Goal: Task Accomplishment & Management: Complete application form

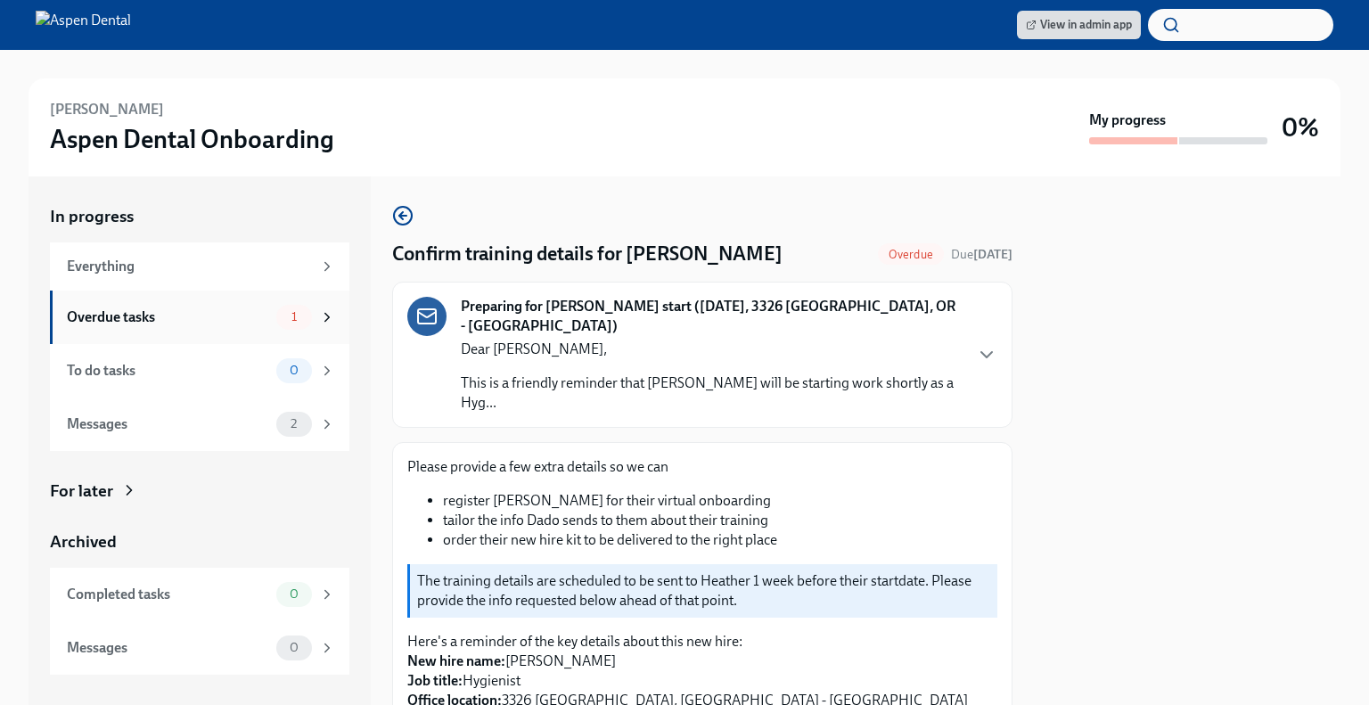
click at [328, 316] on icon at bounding box center [327, 317] width 4 height 8
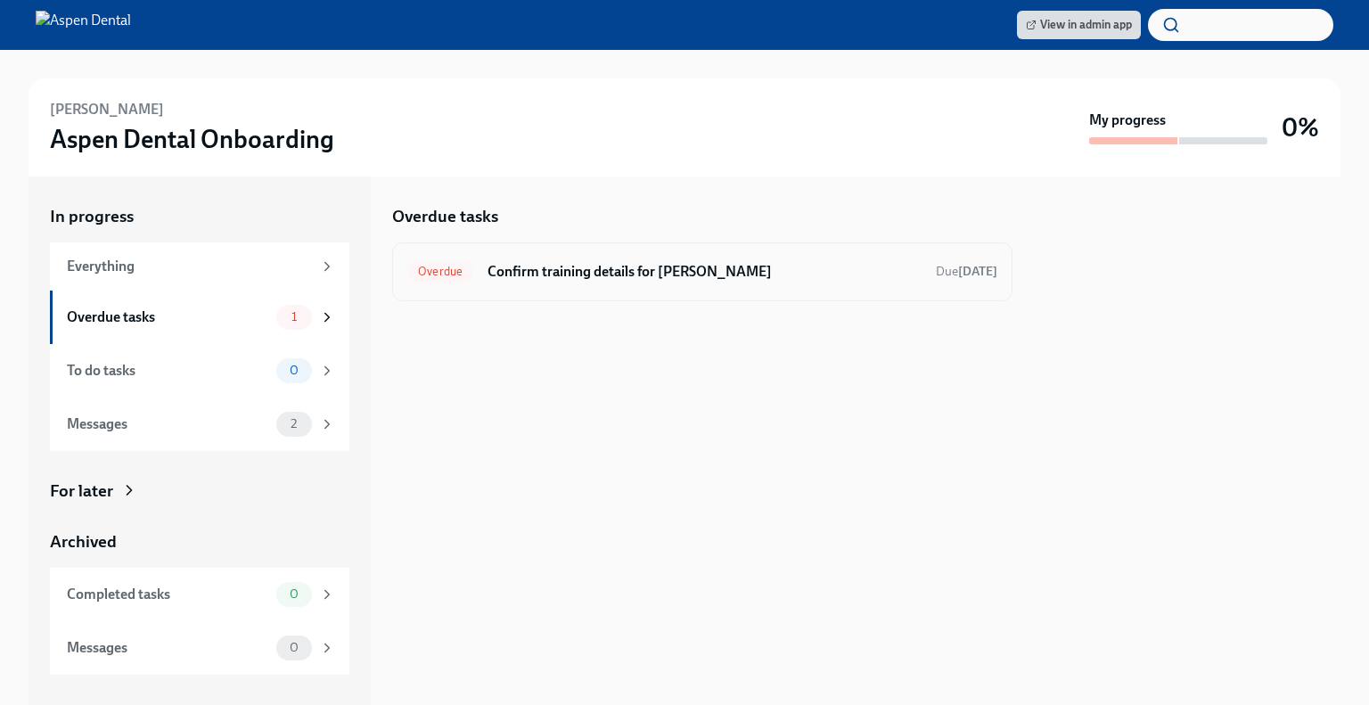
click at [677, 259] on div "Overdue Confirm training details for [PERSON_NAME] Due [DATE]" at bounding box center [702, 272] width 590 height 29
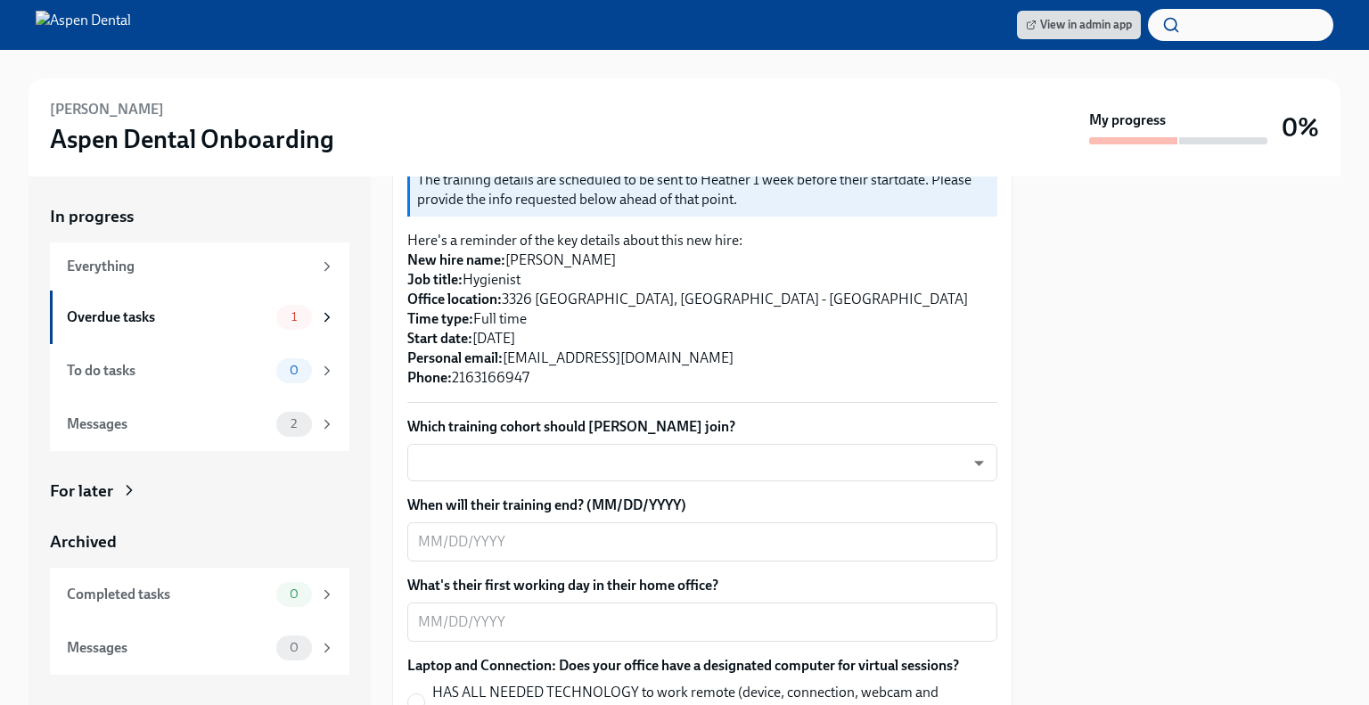
scroll to position [412, 0]
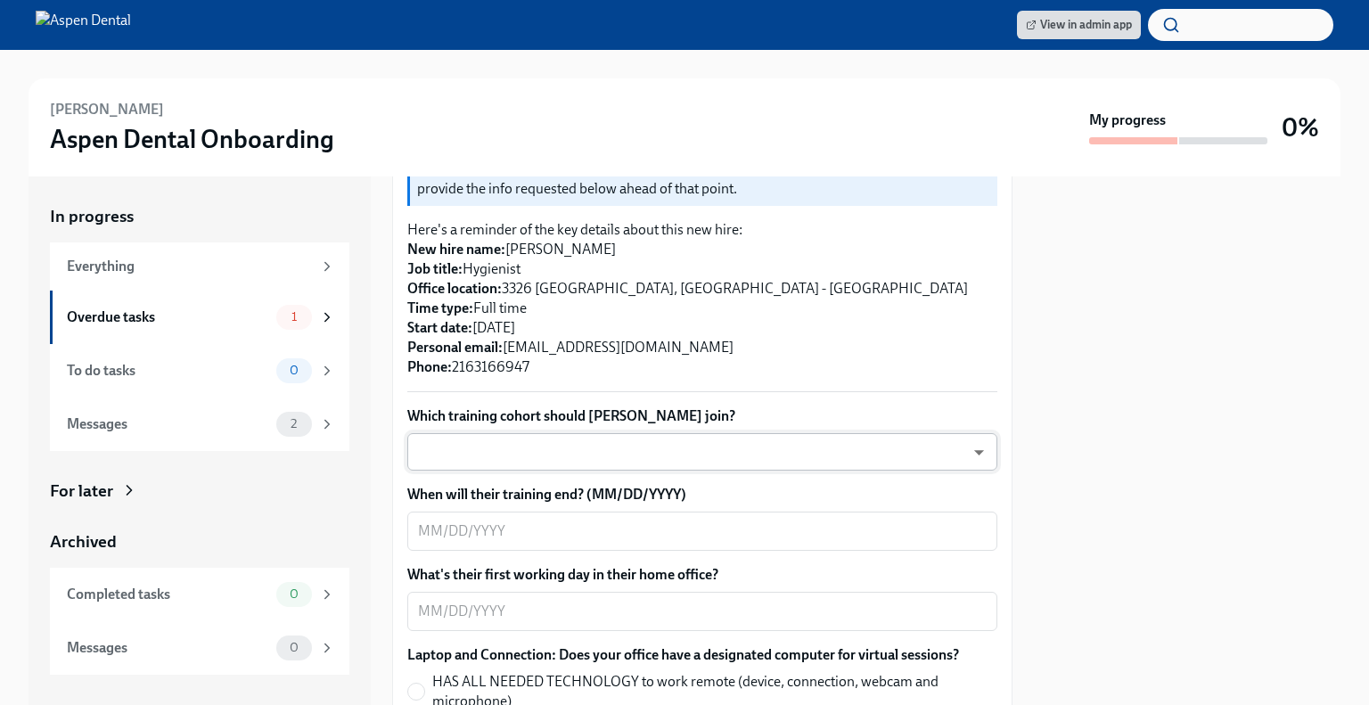
click at [504, 431] on body "View in admin app [PERSON_NAME] Aspen Dental Onboarding My progress 0% In progr…" at bounding box center [684, 352] width 1369 height 705
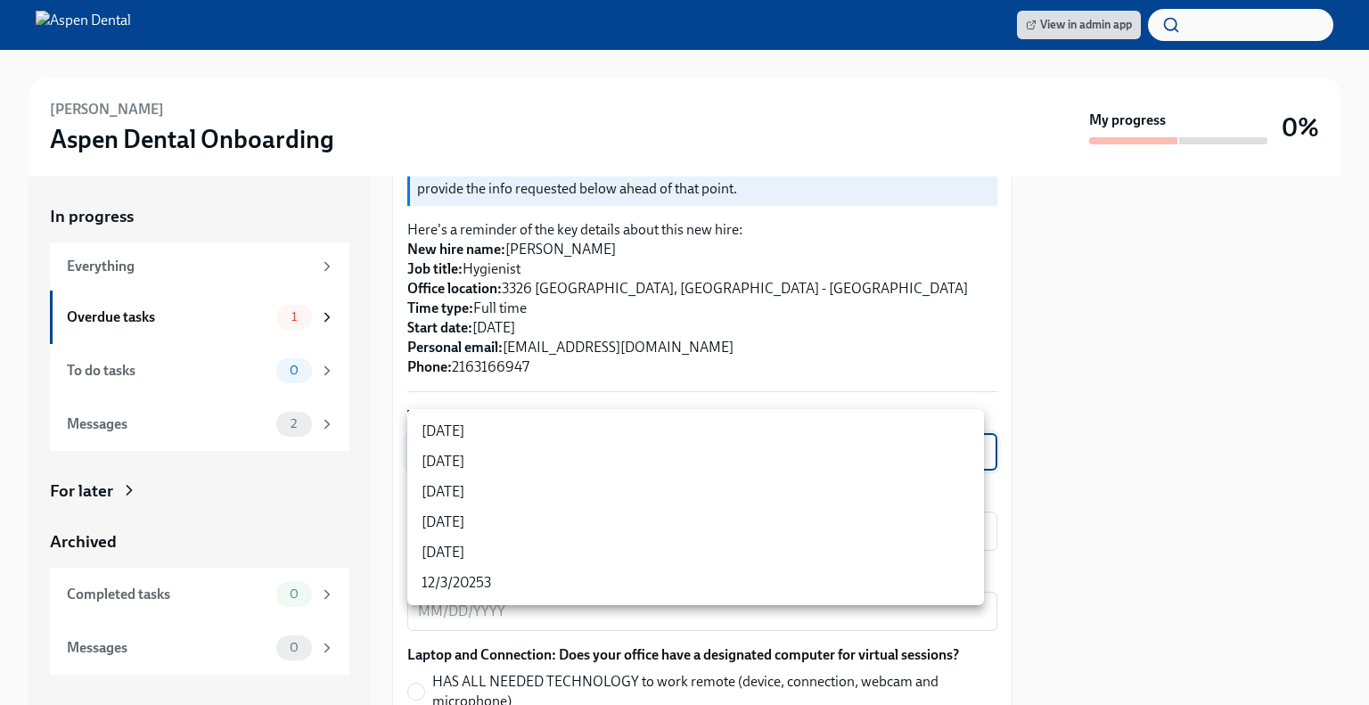
click at [479, 489] on li "[DATE]" at bounding box center [695, 492] width 577 height 30
type input "xIpes1xNG"
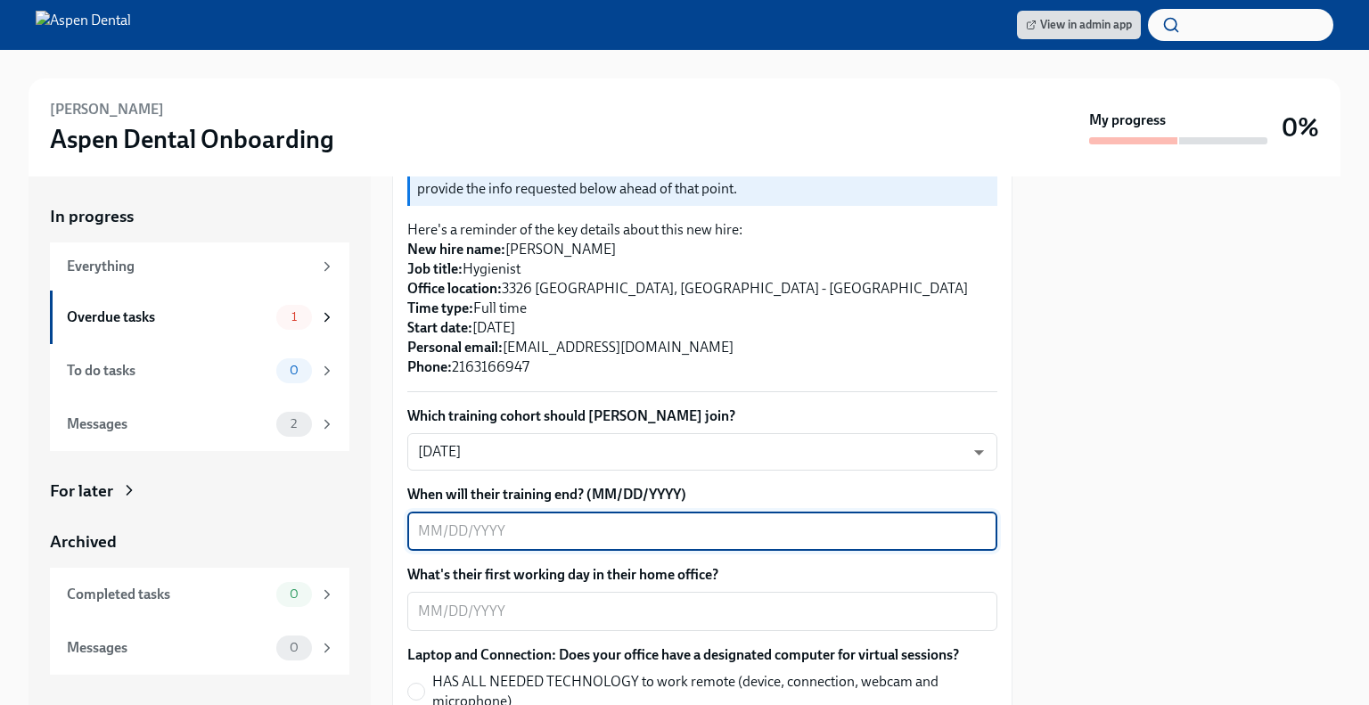
click at [529, 521] on textarea "When will their training end? (MM/DD/YYYY)" at bounding box center [702, 531] width 569 height 21
type textarea "[DATE]"
click at [531, 601] on textarea "What's their first working day in their home office?" at bounding box center [702, 611] width 569 height 21
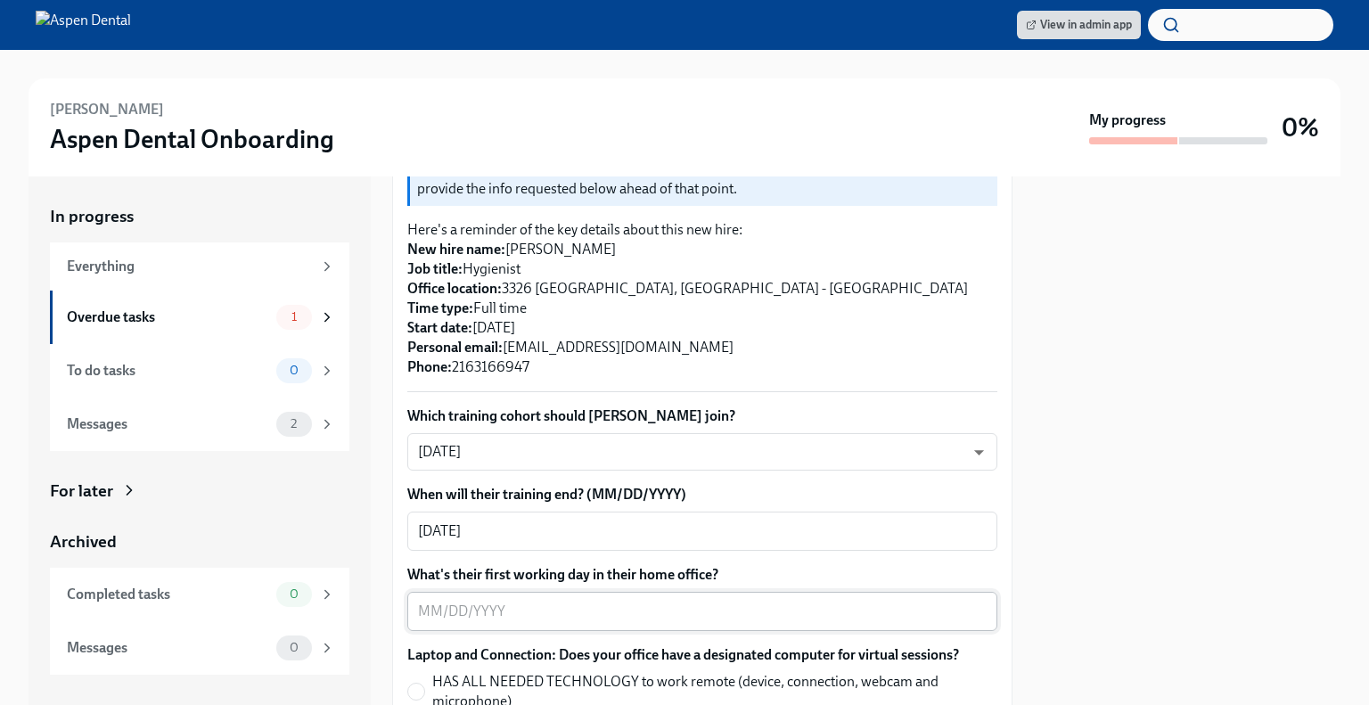
click at [486, 601] on textarea "What's their first working day in their home office?" at bounding box center [702, 611] width 569 height 21
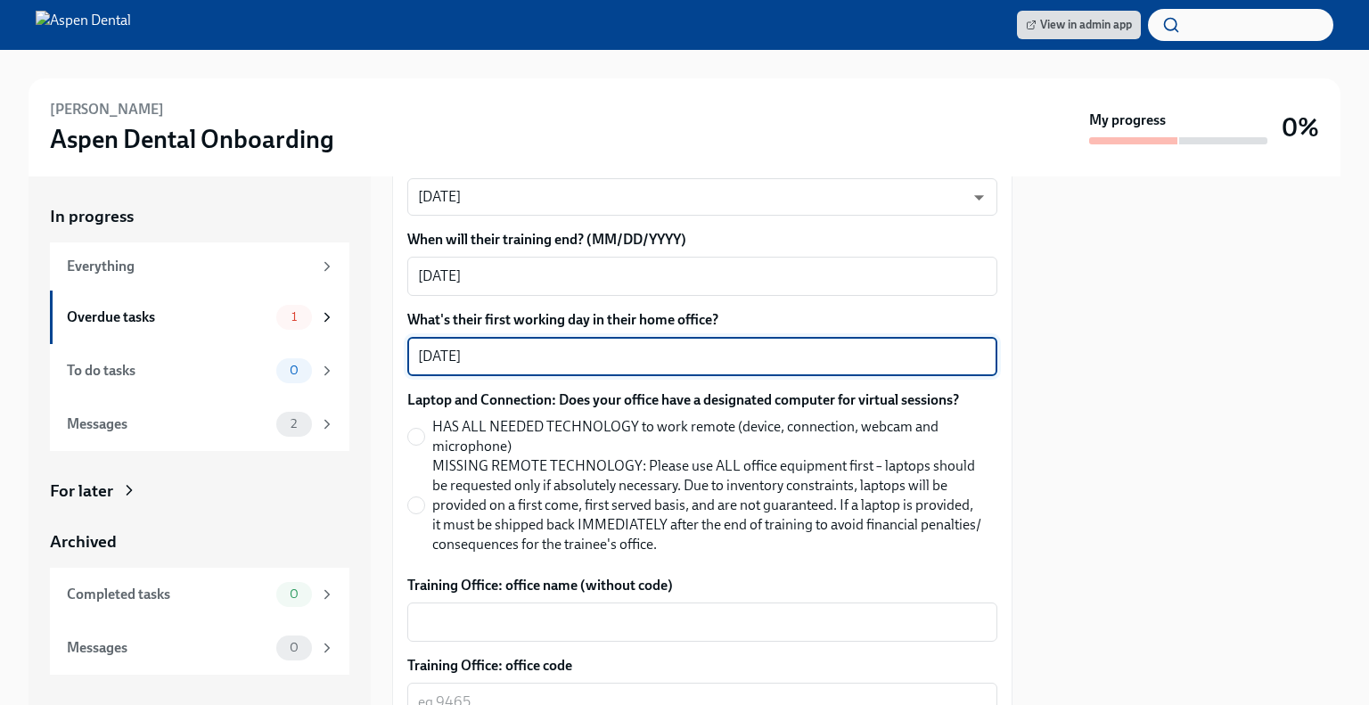
scroll to position [670, 0]
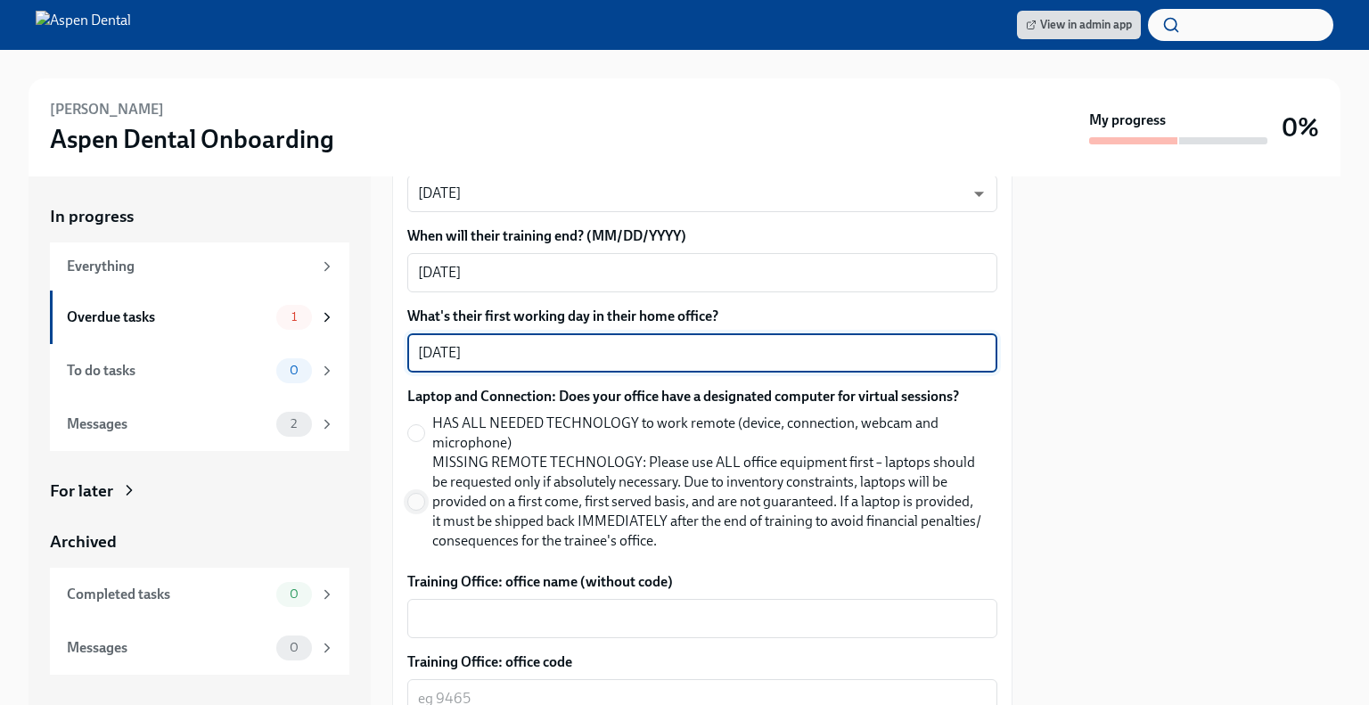
type textarea "[DATE]"
click at [417, 494] on input "MISSING REMOTE TECHNOLOGY: Please use ALL office equipment first – laptops shou…" at bounding box center [416, 502] width 16 height 16
radio input "true"
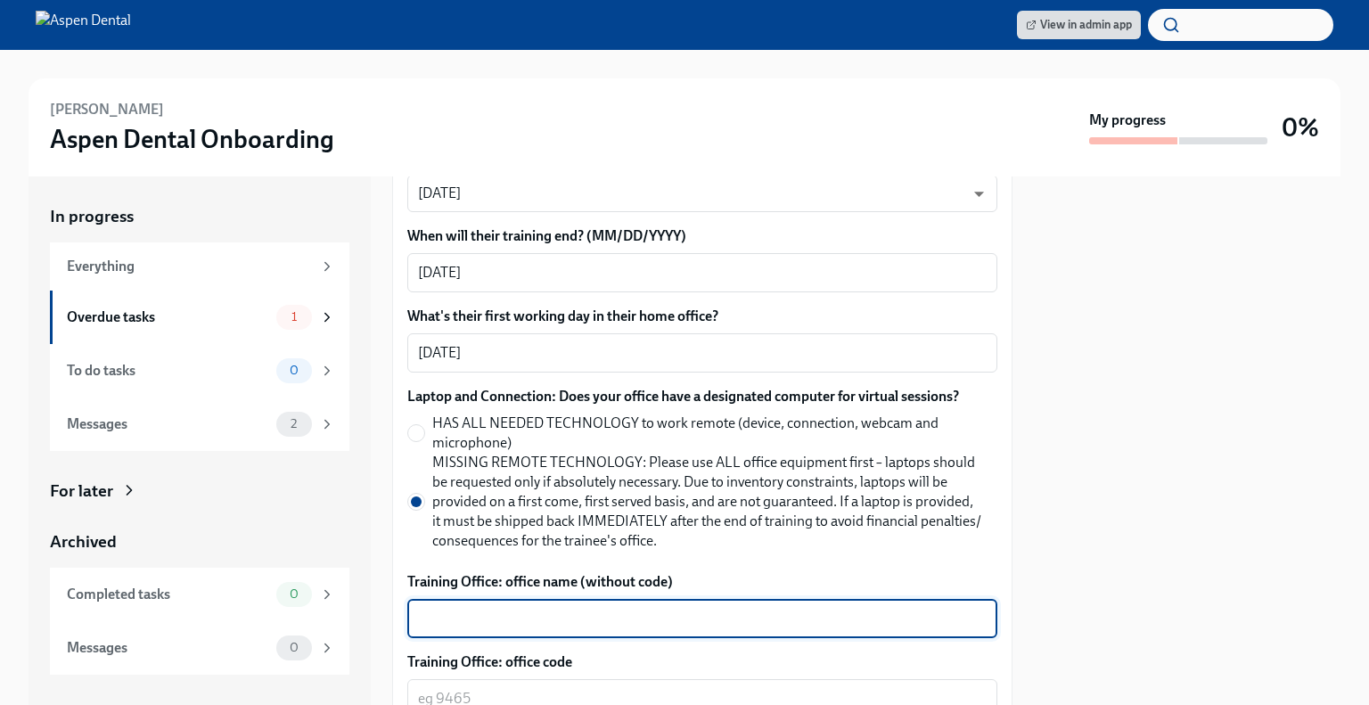
click at [462, 608] on textarea "Training Office: office name (without code)" at bounding box center [702, 618] width 569 height 21
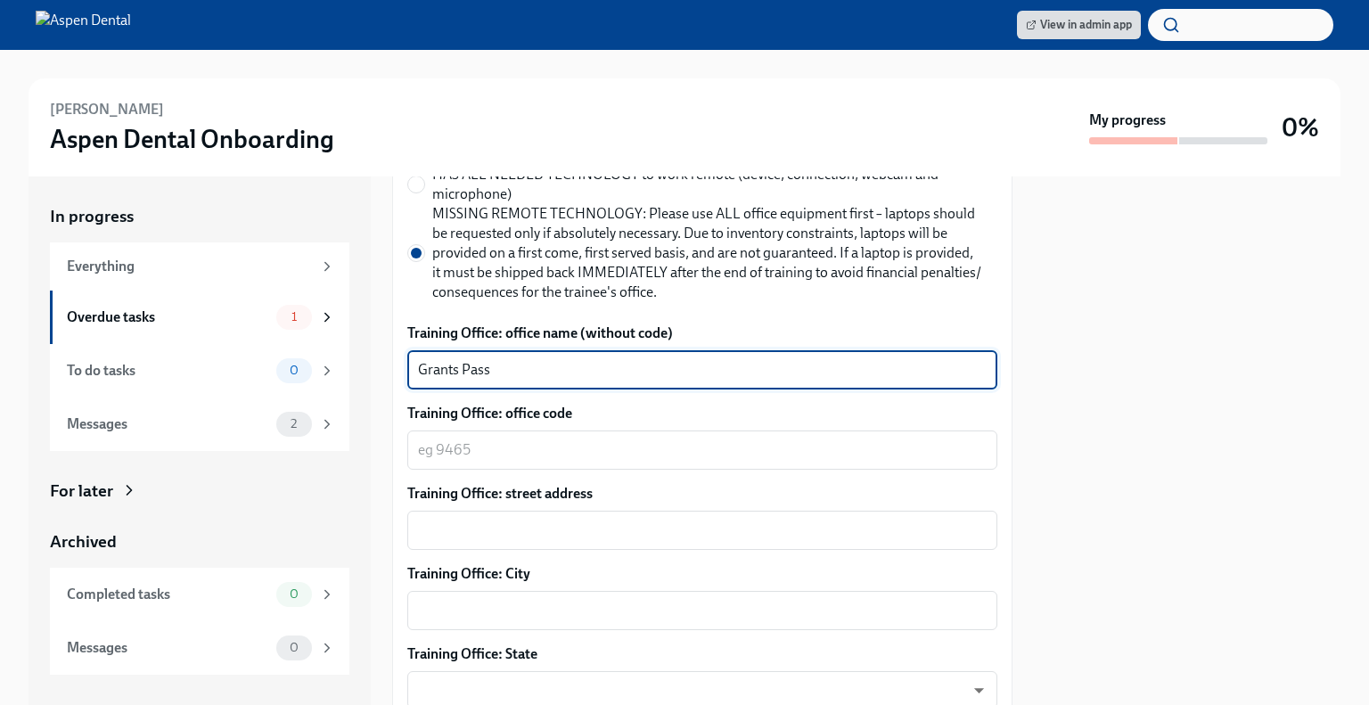
scroll to position [937, 0]
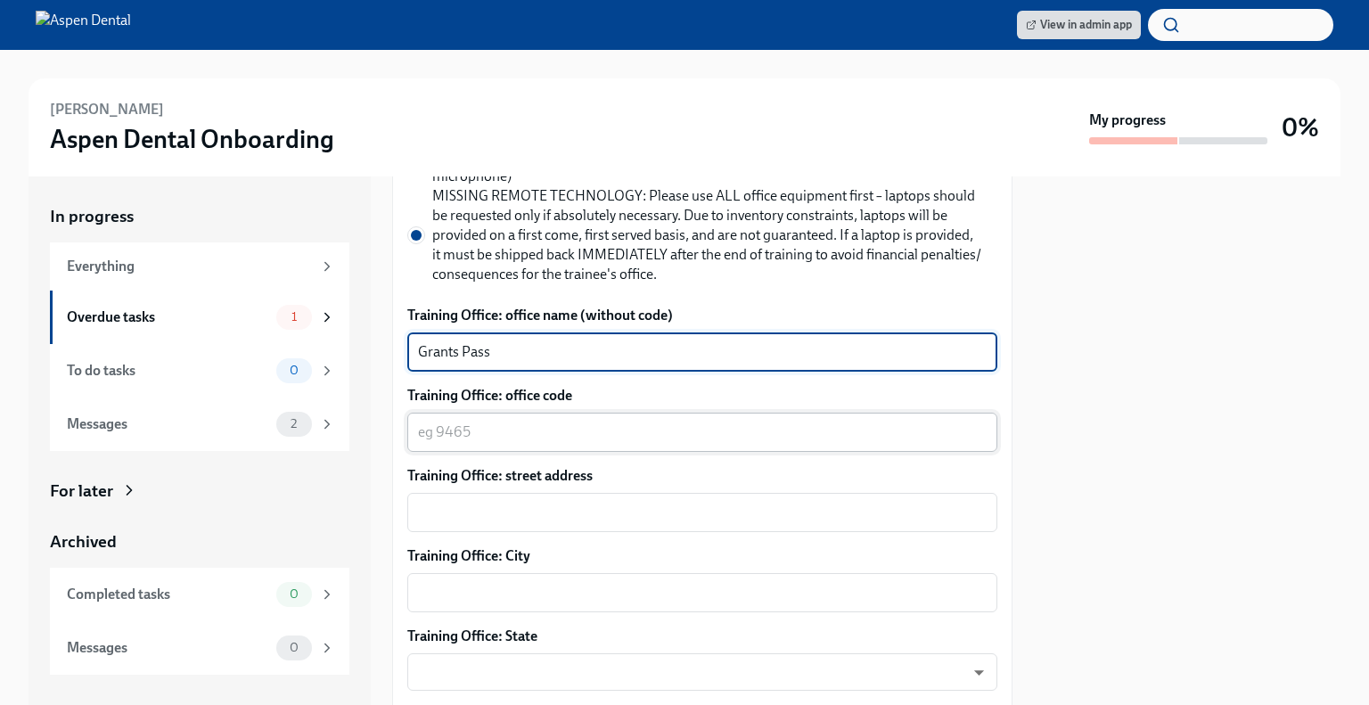
type textarea "Grants Pass"
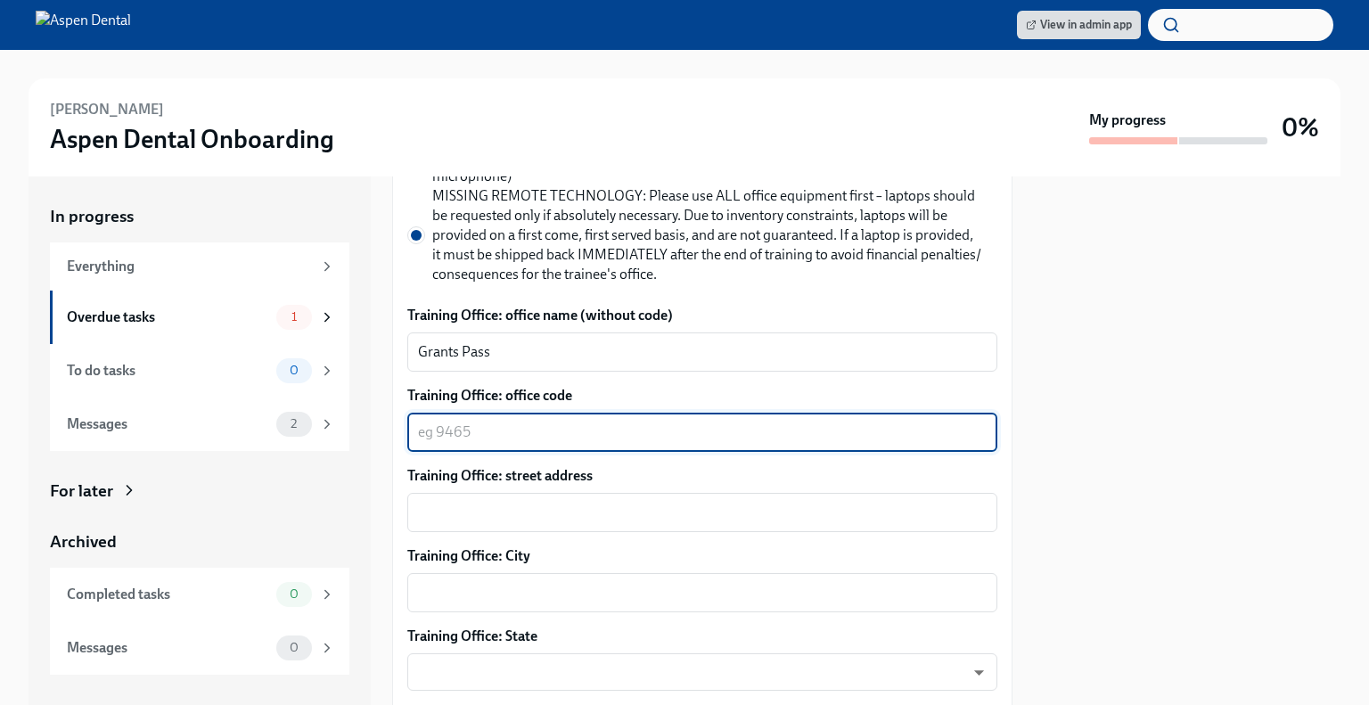
click at [443, 422] on textarea "Training Office: office code" at bounding box center [702, 432] width 569 height 21
click at [429, 422] on textarea "4177" at bounding box center [702, 432] width 569 height 21
type textarea "3177"
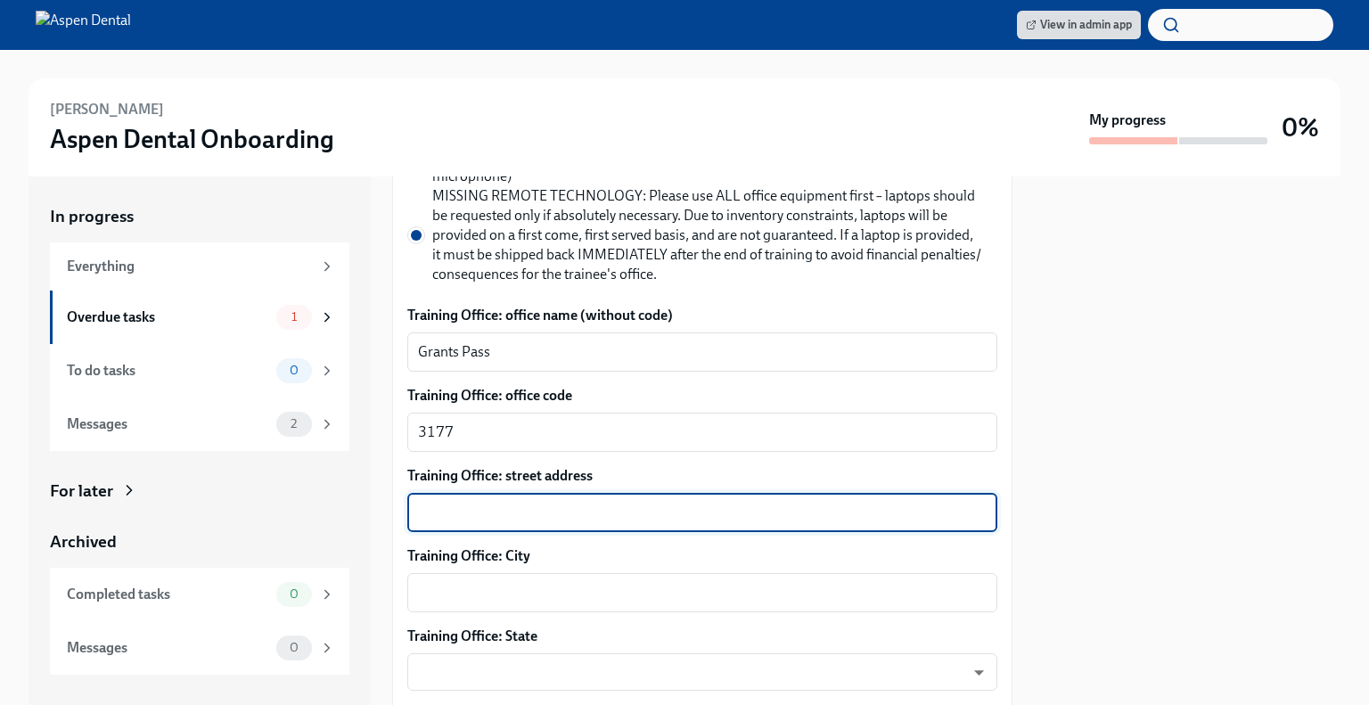
click at [460, 502] on textarea "Training Office: street address" at bounding box center [702, 512] width 569 height 21
type textarea "200 NE [PERSON_NAME] STE D"
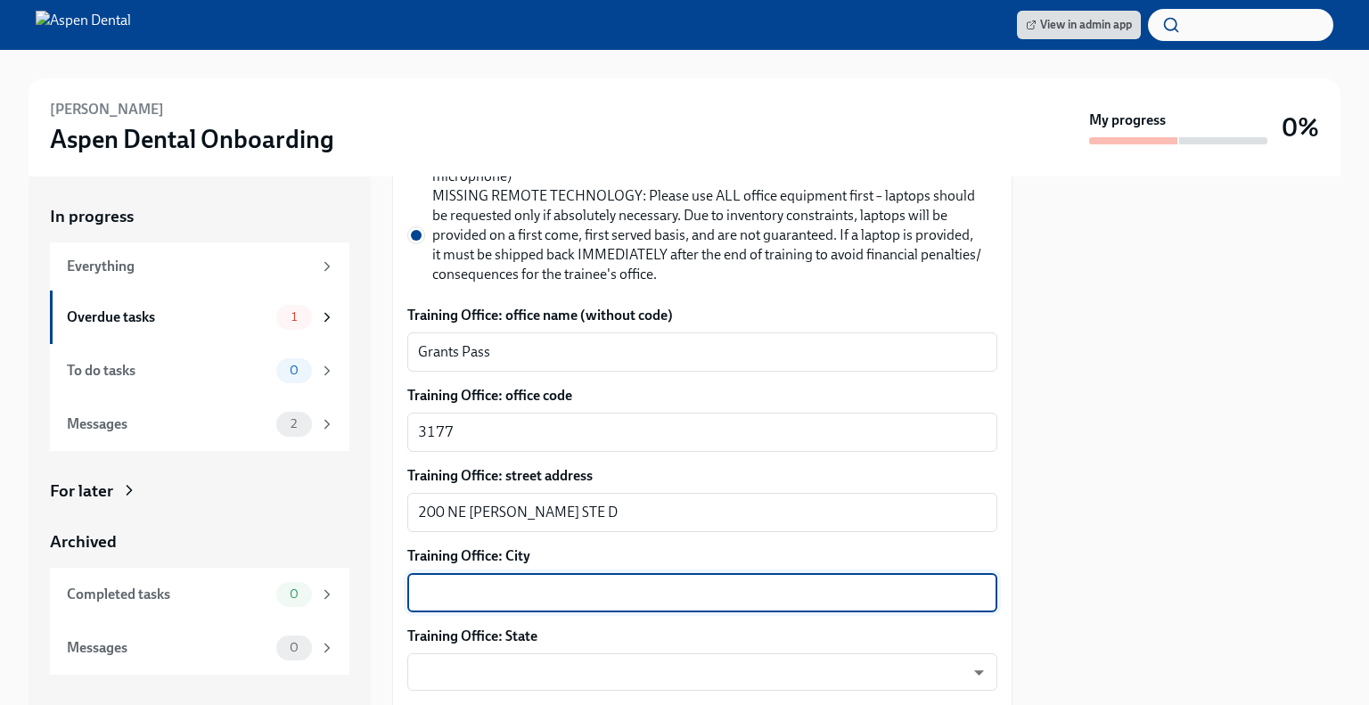
click at [444, 582] on textarea "Training Office: City" at bounding box center [702, 592] width 569 height 21
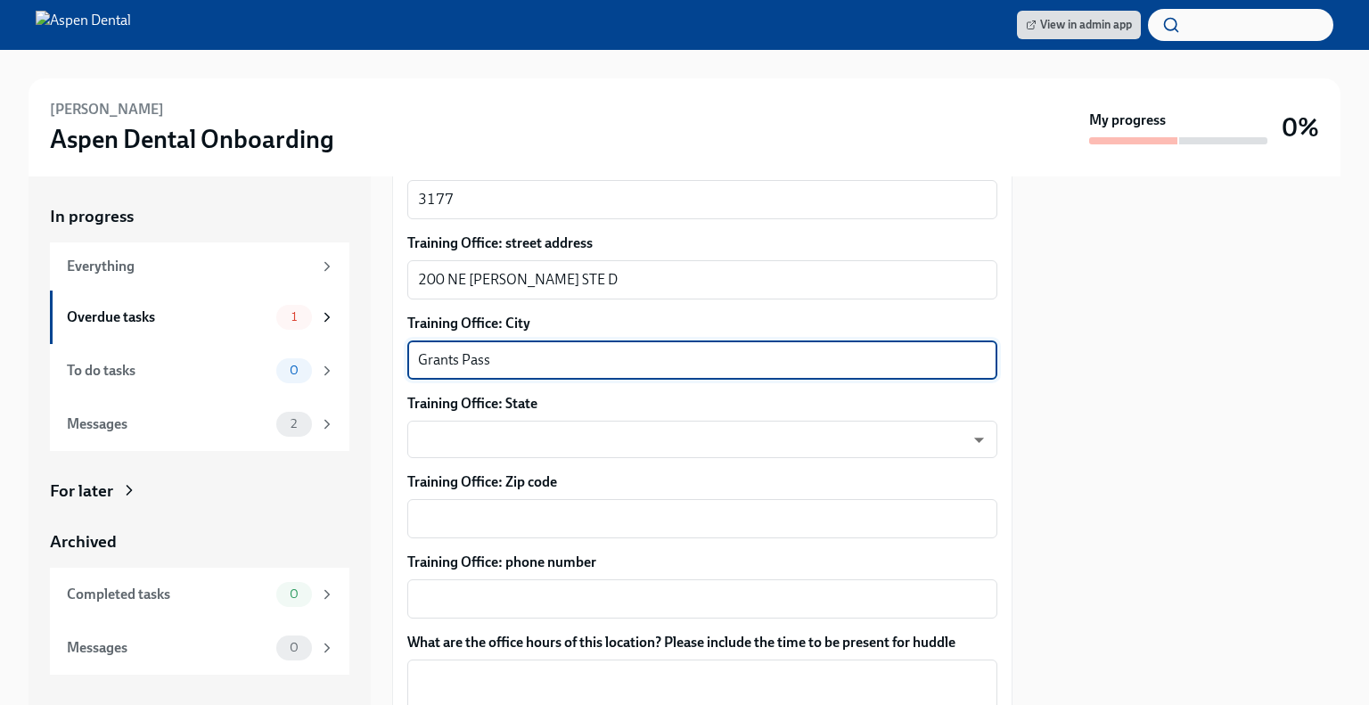
scroll to position [1187, 0]
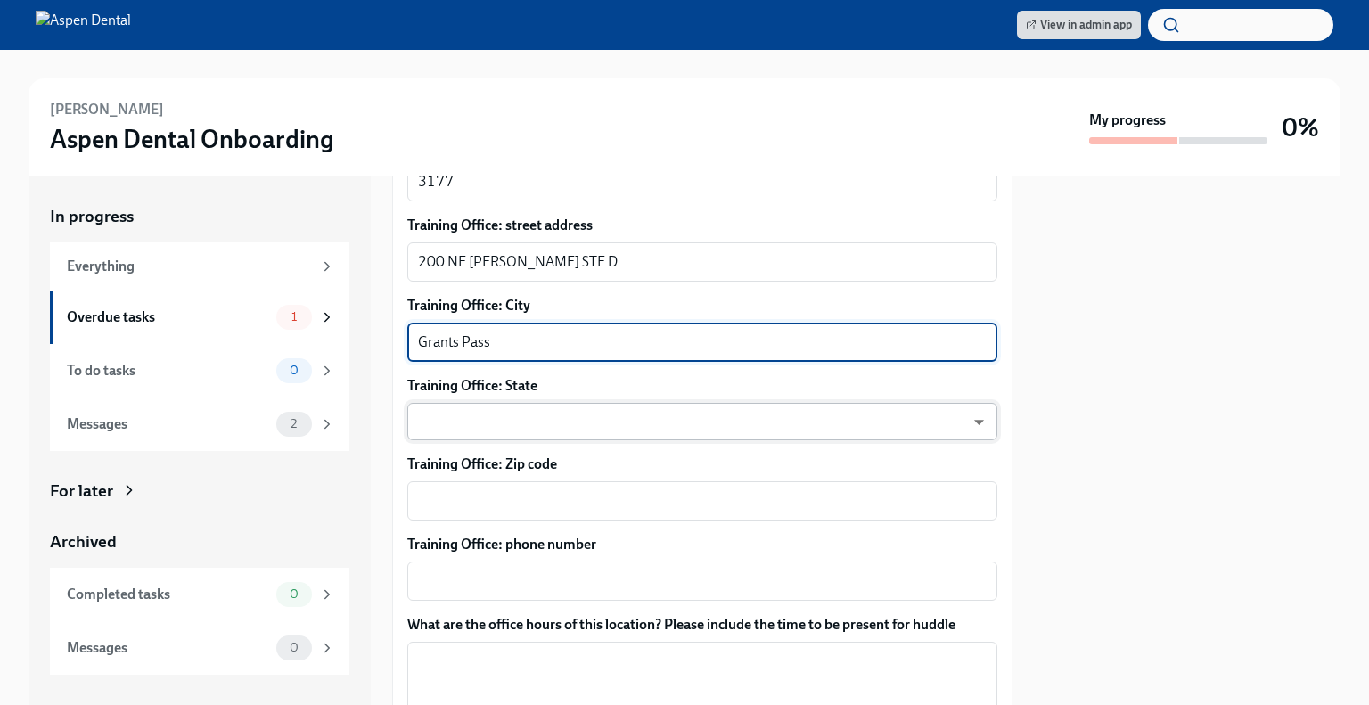
type textarea "Grants Pass"
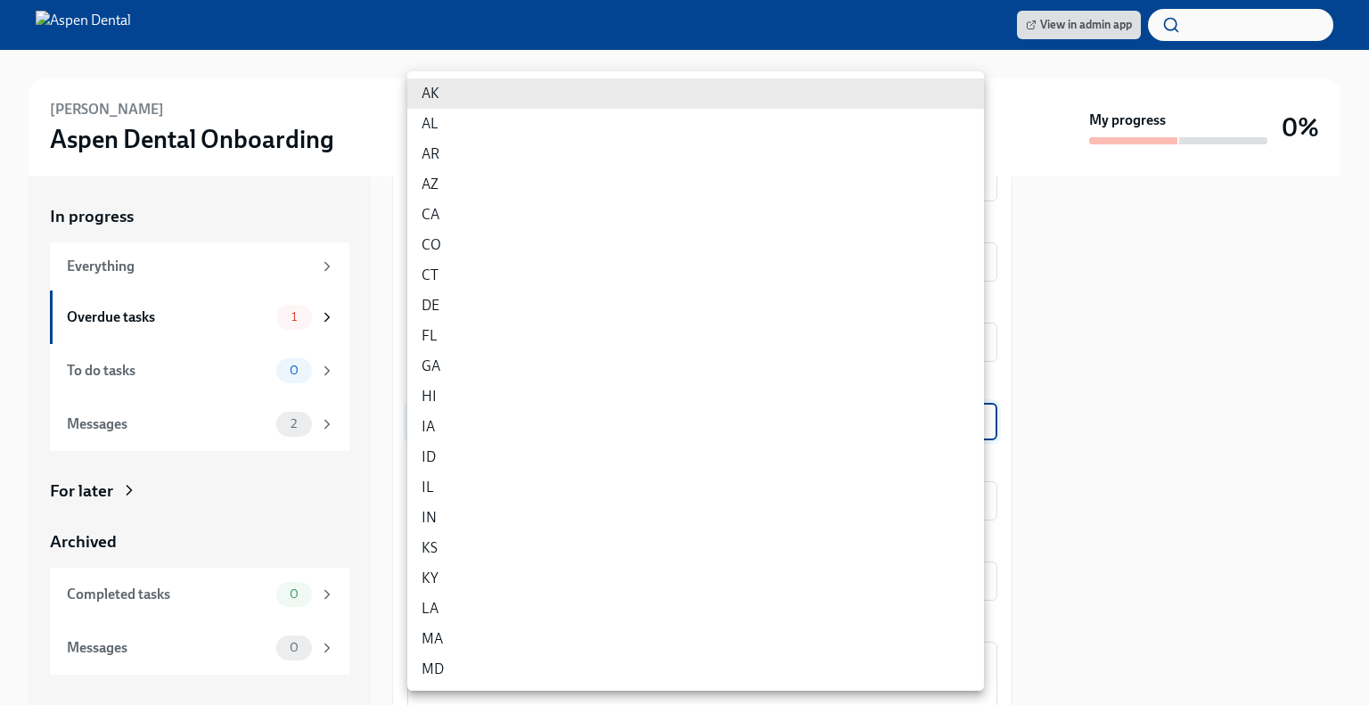
click at [439, 398] on body "View in admin app [PERSON_NAME] Aspen Dental Onboarding My progress 0% In progr…" at bounding box center [684, 352] width 1369 height 705
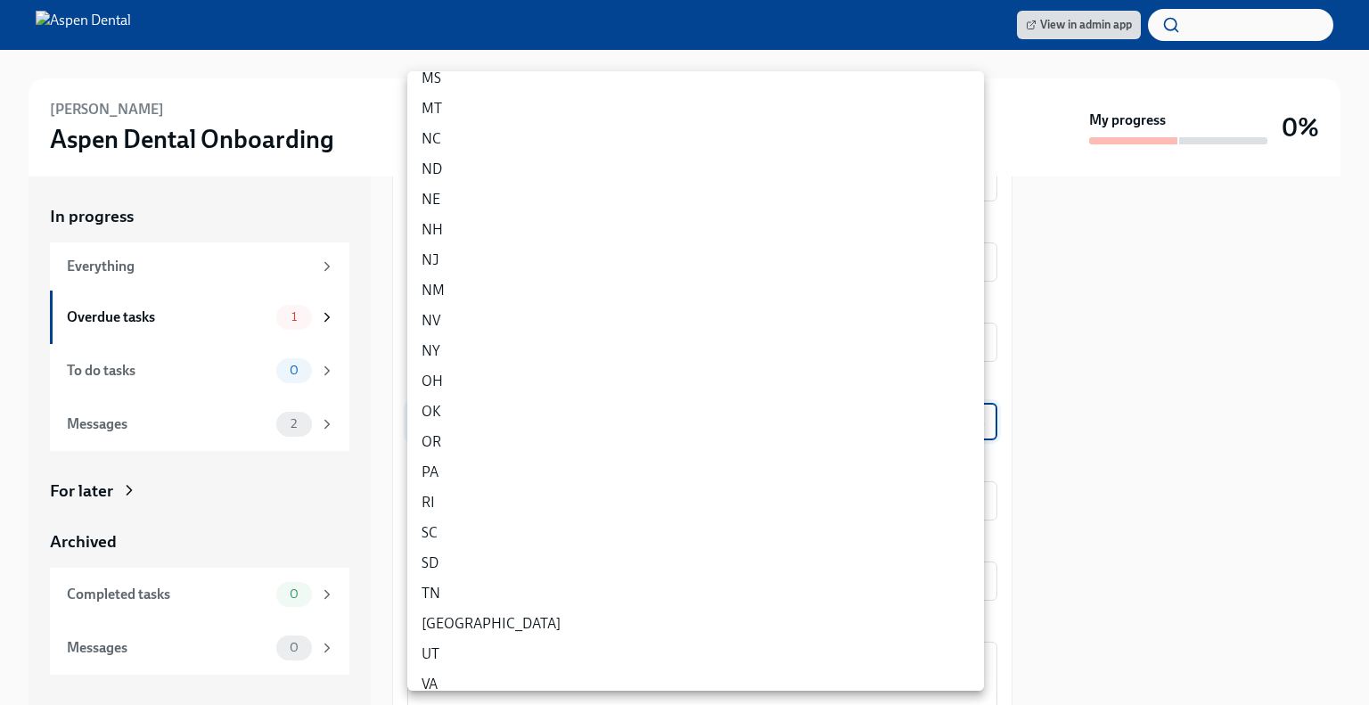
click at [449, 440] on li "OR" at bounding box center [695, 442] width 577 height 30
type input "1iNFoO7ko"
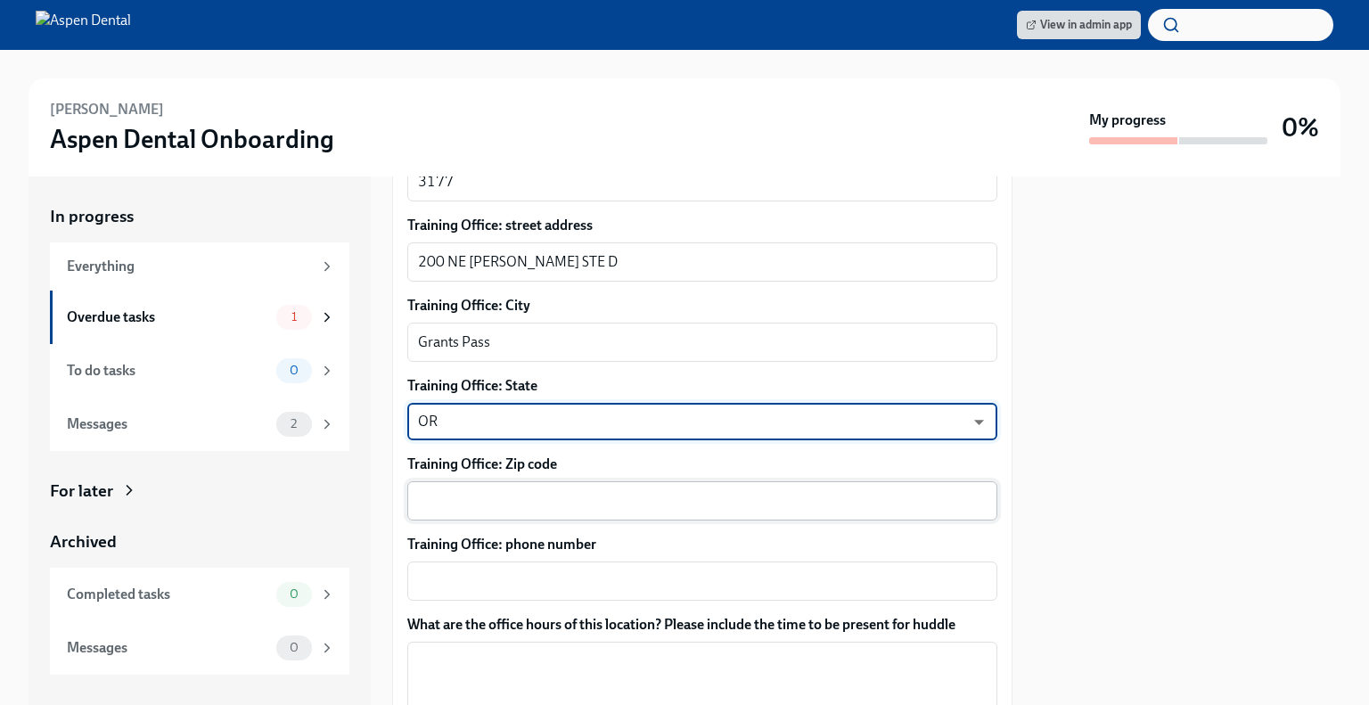
click at [520, 490] on textarea "Training Office: Zip code" at bounding box center [702, 500] width 569 height 21
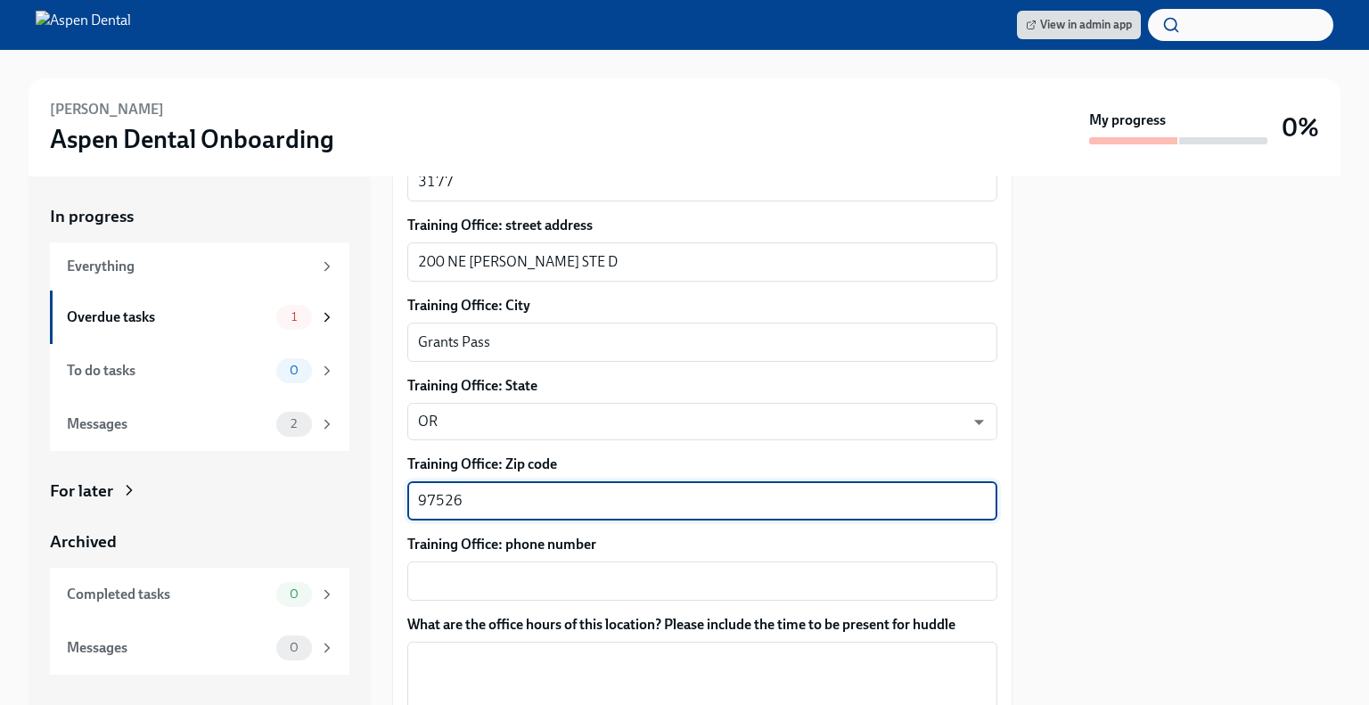
type textarea "97526"
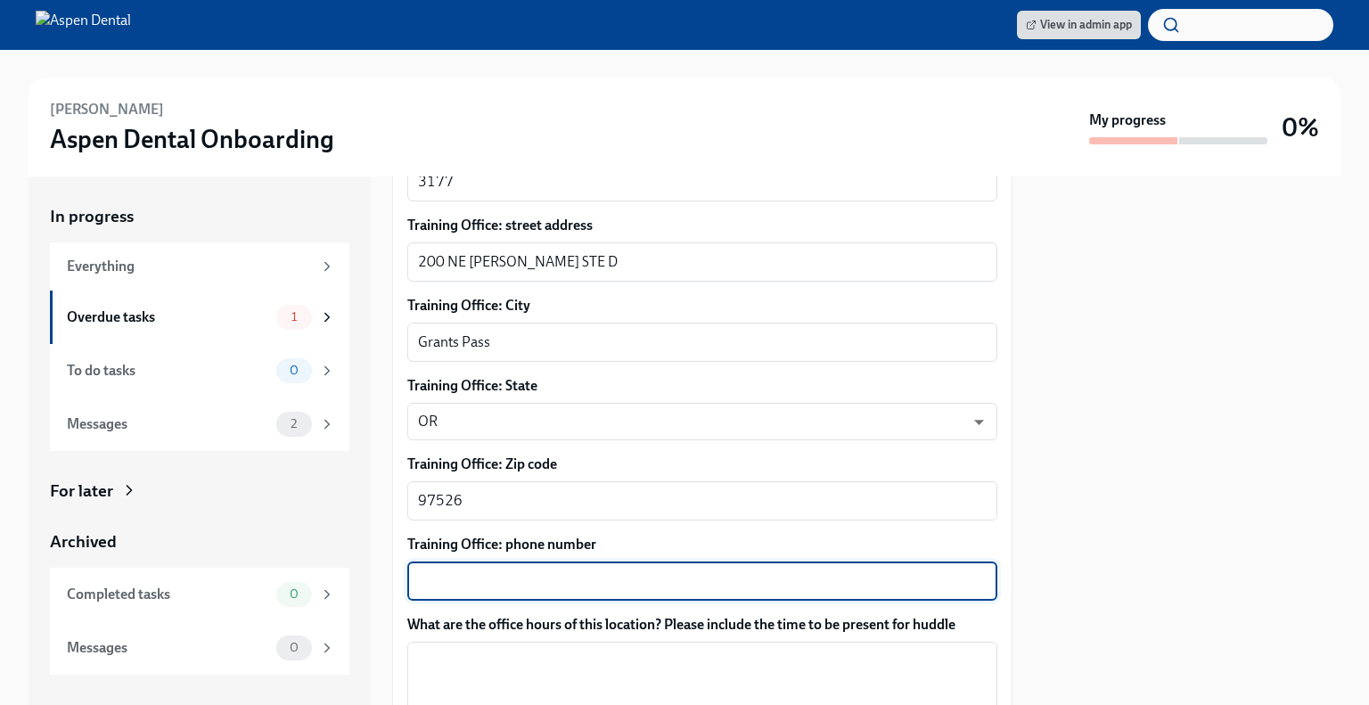
click at [442, 571] on textarea "Training Office: phone number" at bounding box center [702, 581] width 569 height 21
type textarea "[PHONE_NUMBER]"
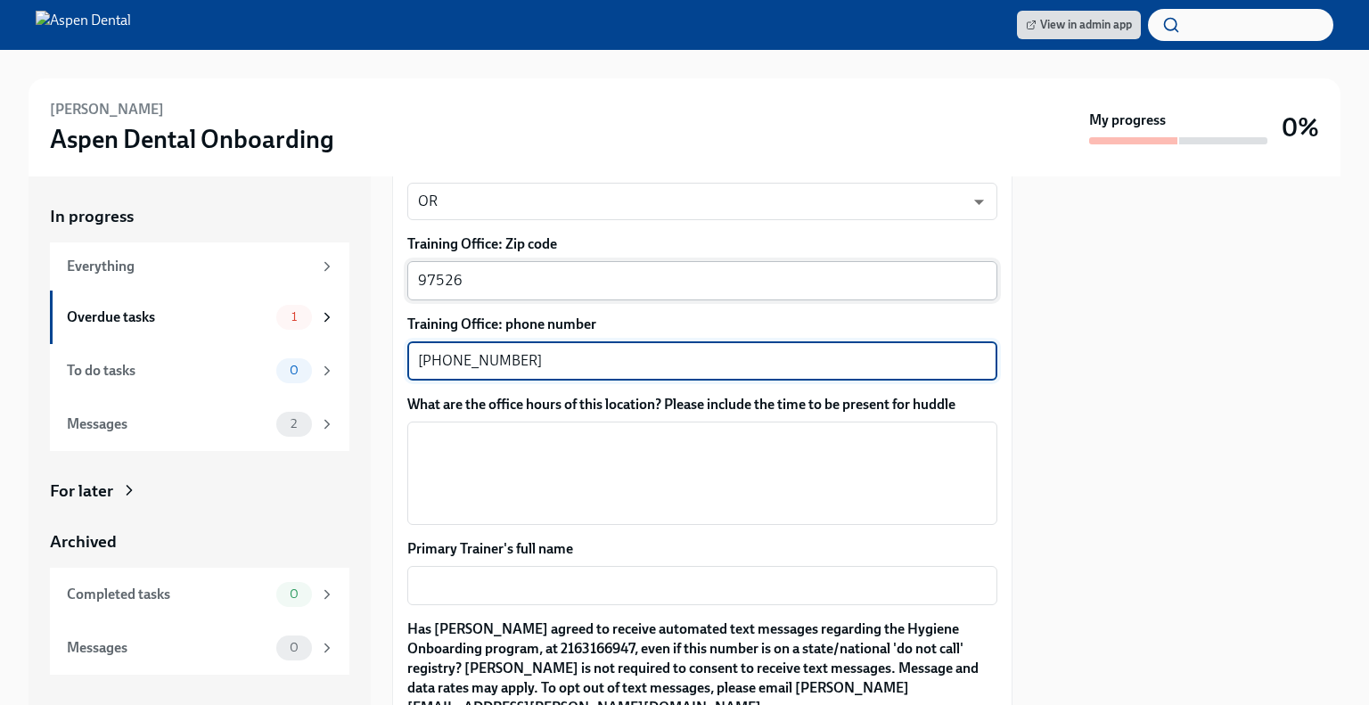
scroll to position [1408, 0]
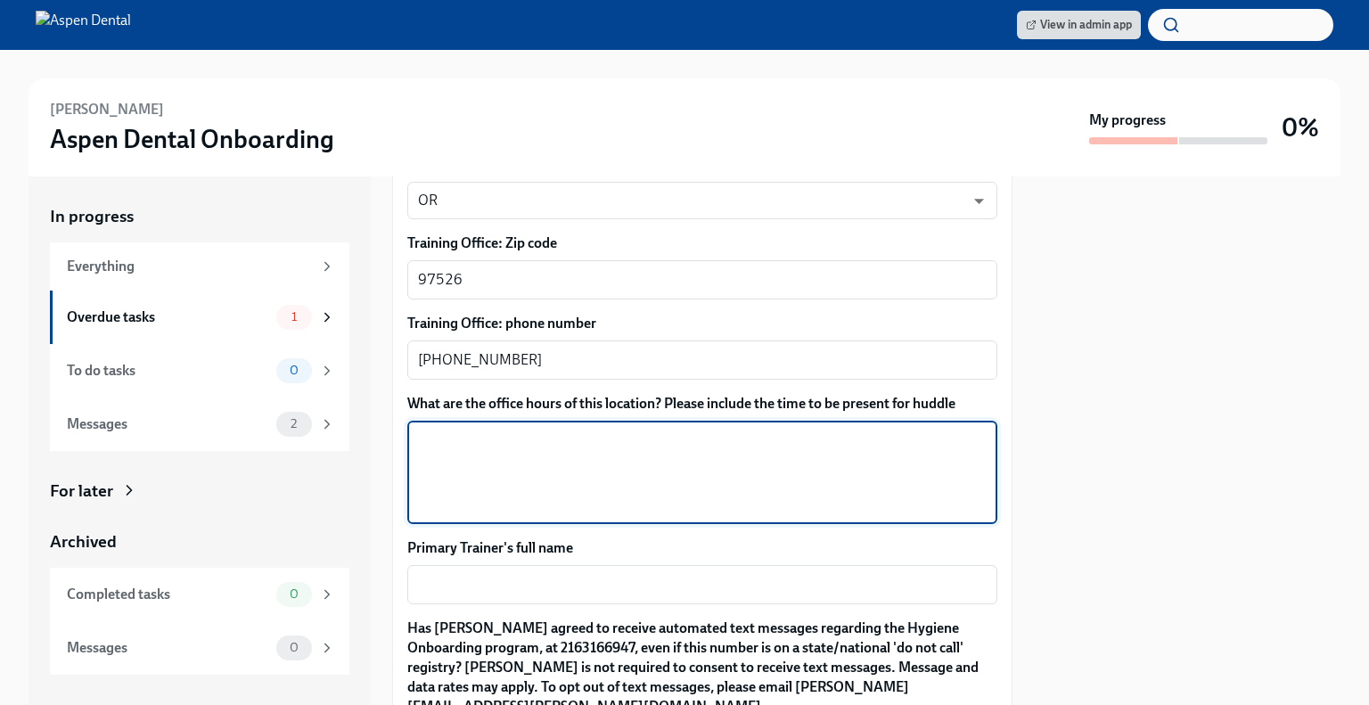
click at [448, 430] on textarea "What are the office hours of this location? Please include the time to be prese…" at bounding box center [702, 473] width 569 height 86
paste textarea "[DATE] 7:30am-5pm [DATE] 8:30am- 5pm [DATE] 8:30am-4:30pm [DATE] 8am-2pm [DATE]…"
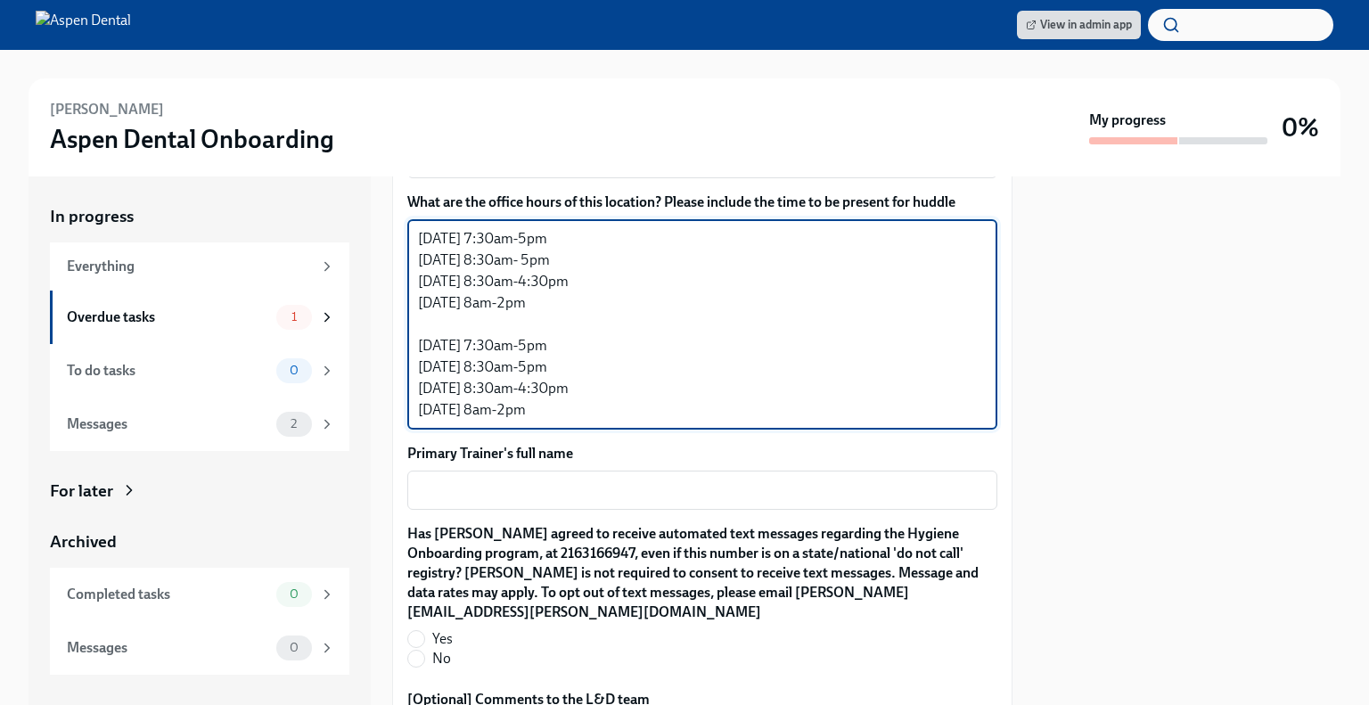
scroll to position [1612, 0]
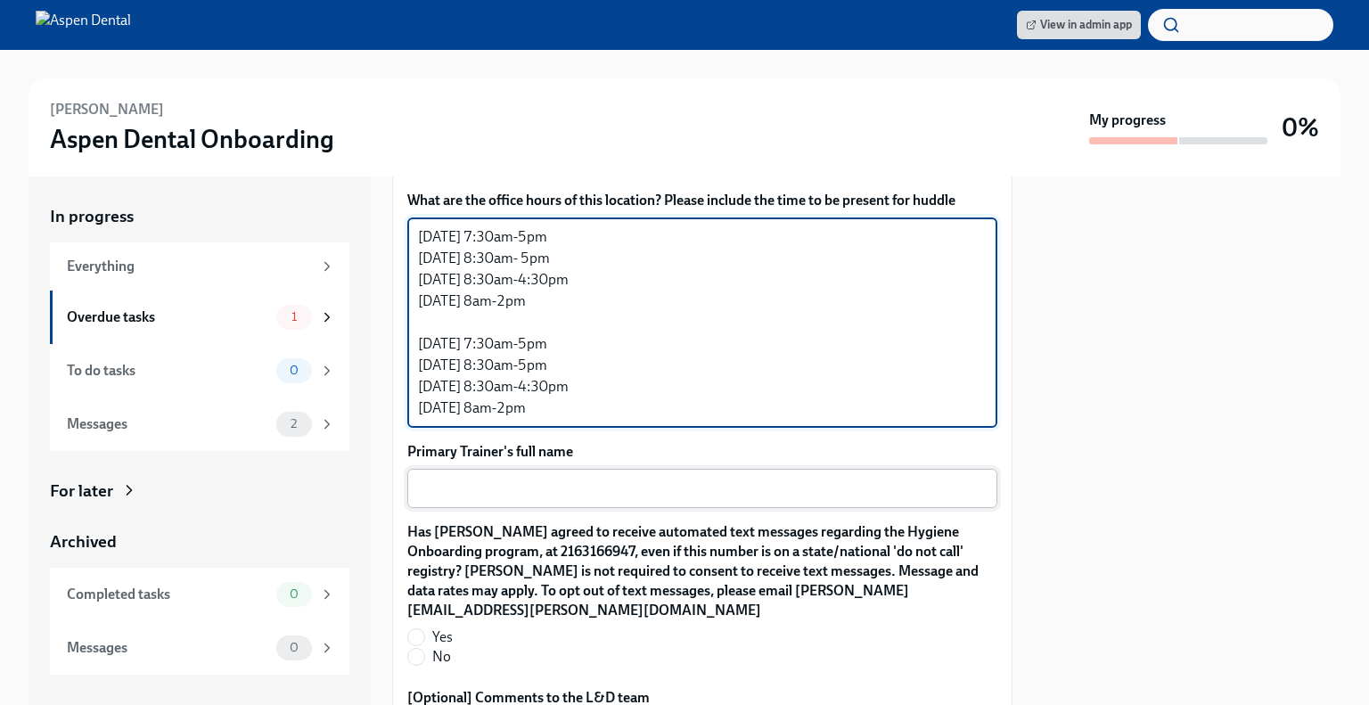
type textarea "[DATE] 7:30am-5pm [DATE] 8:30am- 5pm [DATE] 8:30am-4:30pm [DATE] 8am-2pm [DATE]…"
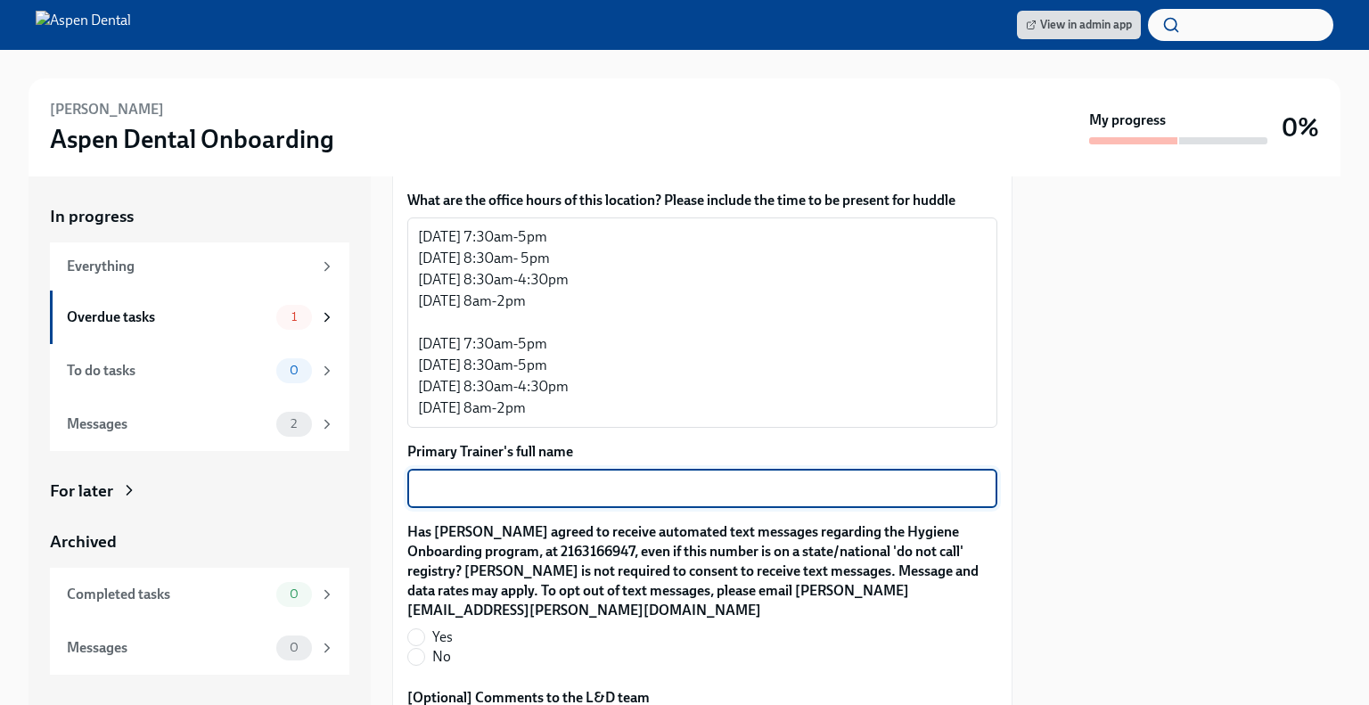
click at [549, 478] on textarea "Primary Trainer's full name" at bounding box center [702, 488] width 569 height 21
type textarea "[PERSON_NAME]"
click at [415, 629] on input "Yes" at bounding box center [416, 637] width 16 height 16
radio input "true"
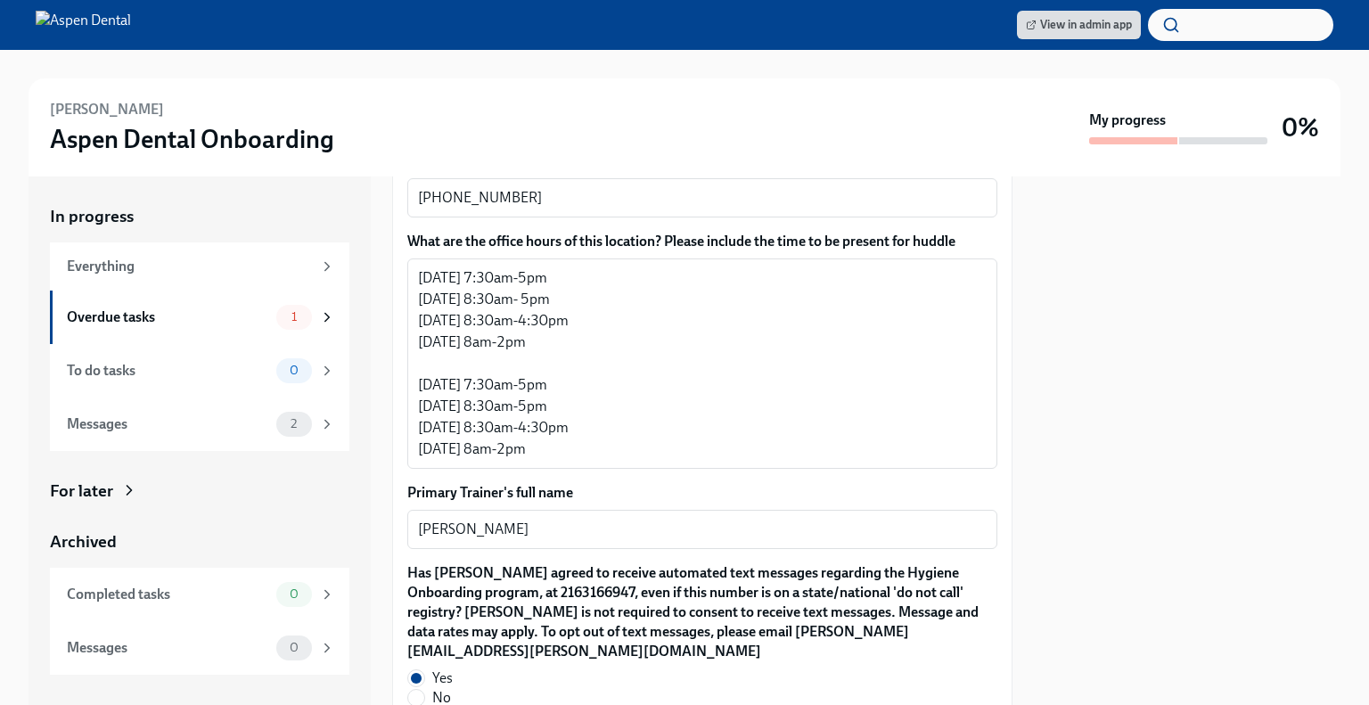
scroll to position [1894, 0]
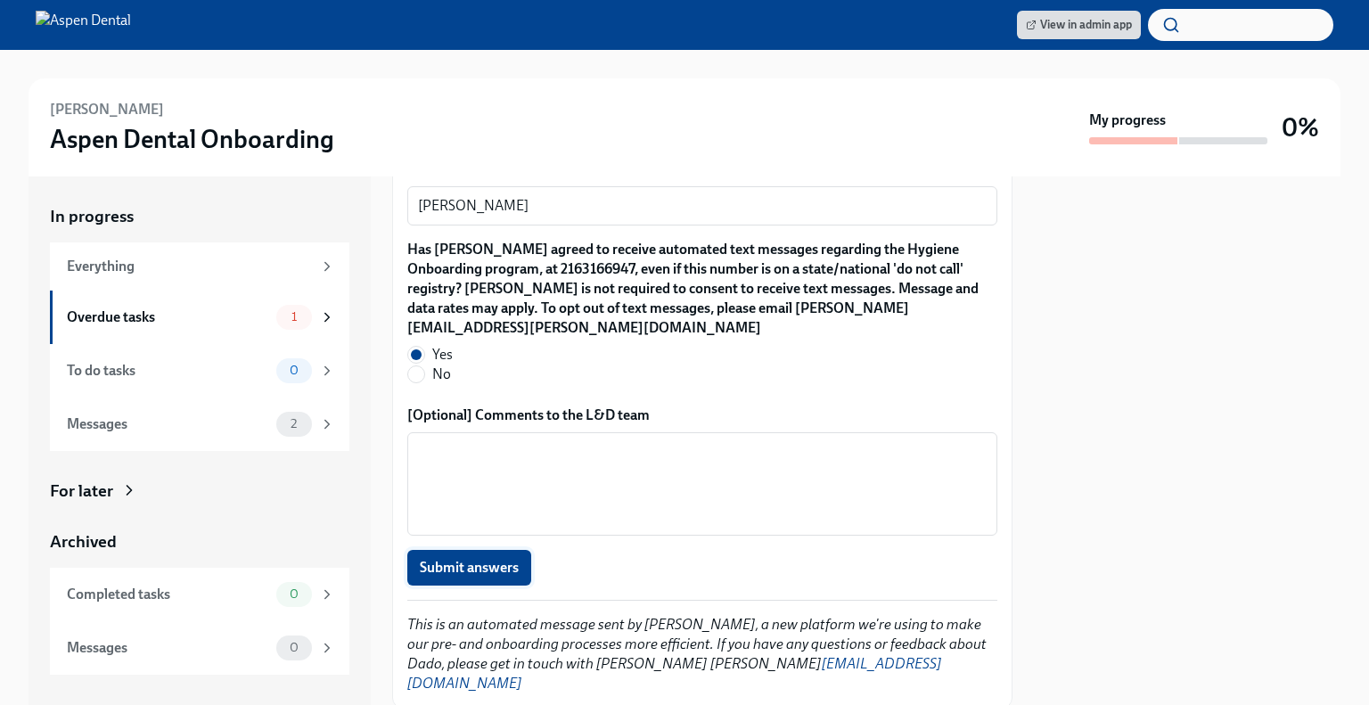
click at [467, 559] on span "Submit answers" at bounding box center [469, 568] width 99 height 18
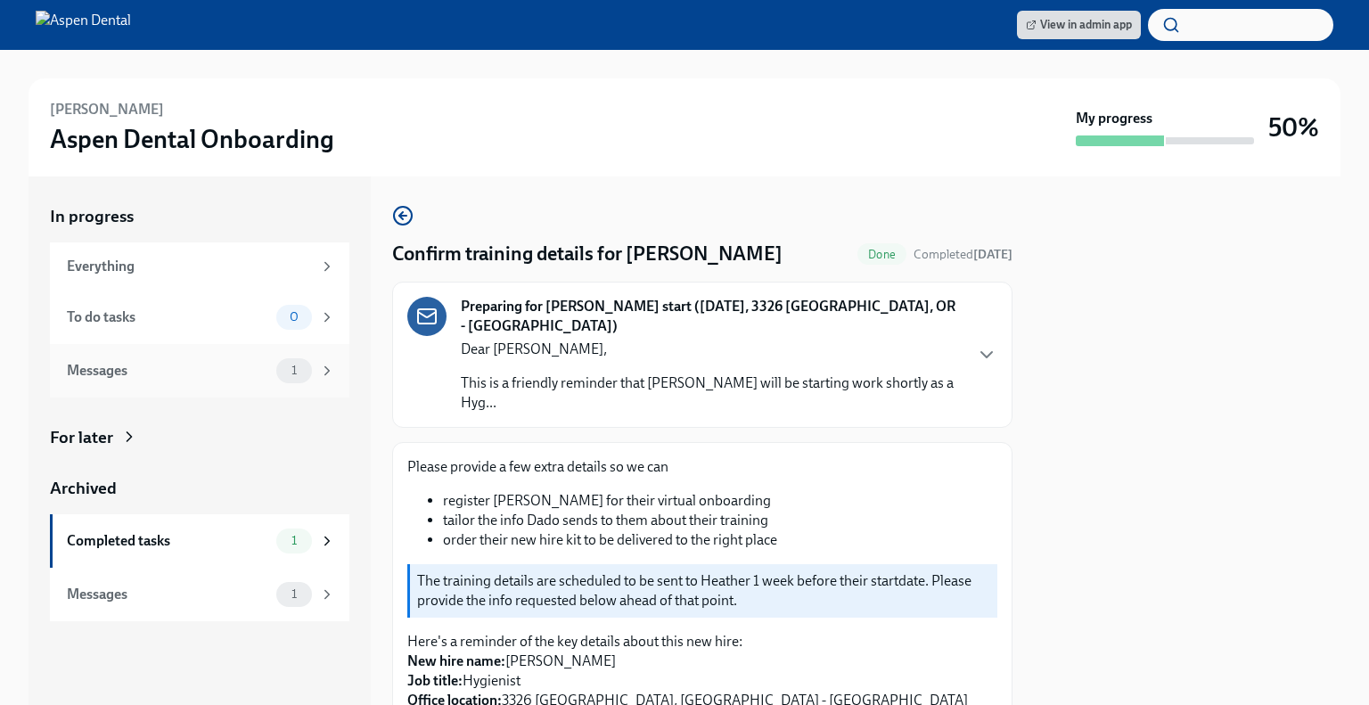
click at [225, 366] on div "Messages" at bounding box center [168, 371] width 202 height 20
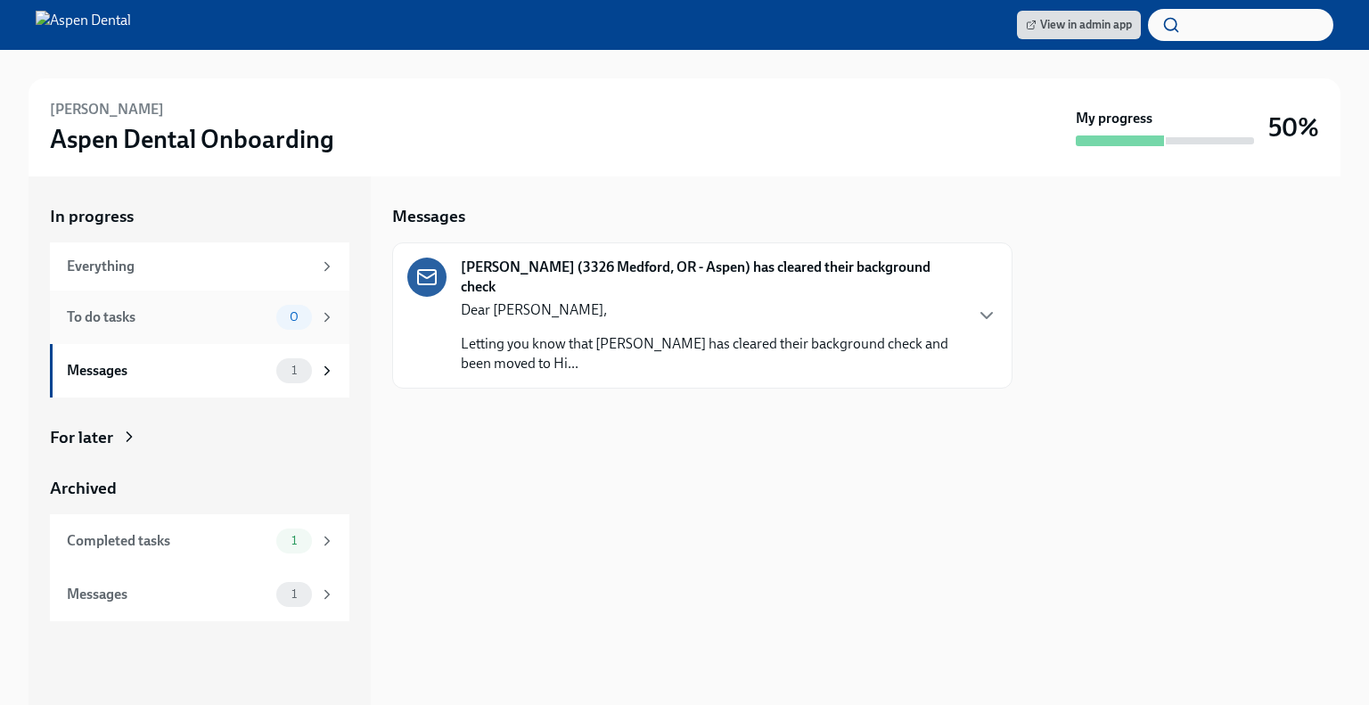
click at [264, 328] on div "To do tasks 0" at bounding box center [201, 317] width 268 height 25
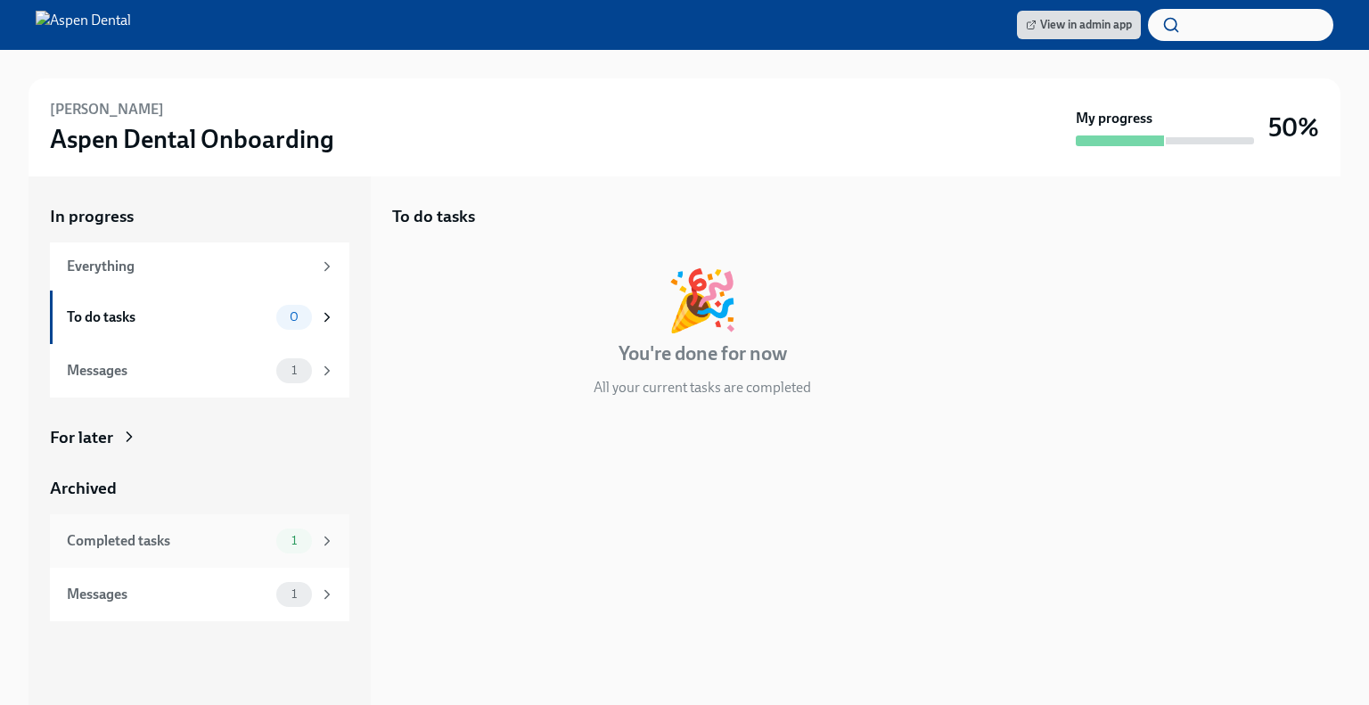
click at [246, 525] on div "Completed tasks 1" at bounding box center [200, 540] width 300 height 53
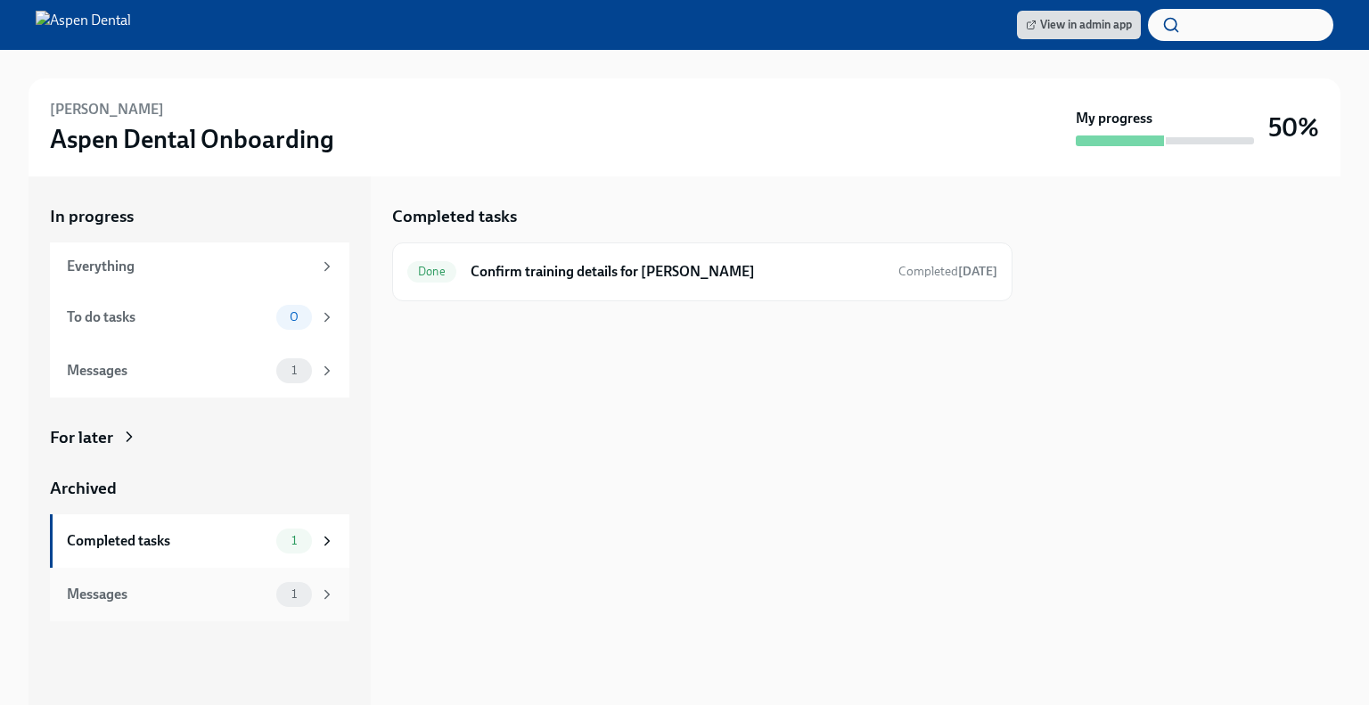
click at [251, 616] on div "Messages 1" at bounding box center [200, 594] width 300 height 53
